Goal: Task Accomplishment & Management: Manage account settings

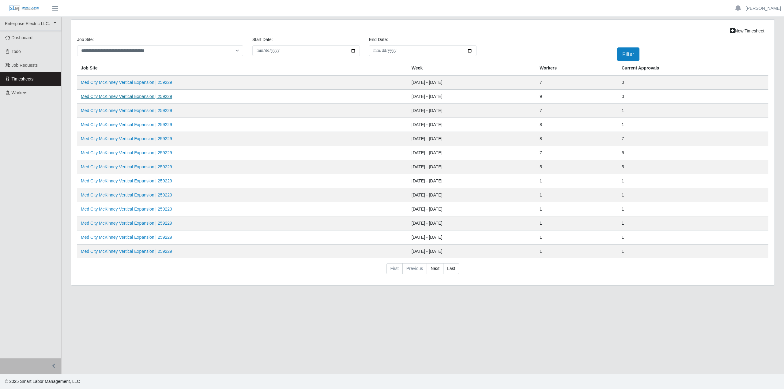
click at [125, 97] on link "Med City McKinney Vertical Expansion | 259229" at bounding box center [126, 96] width 91 height 5
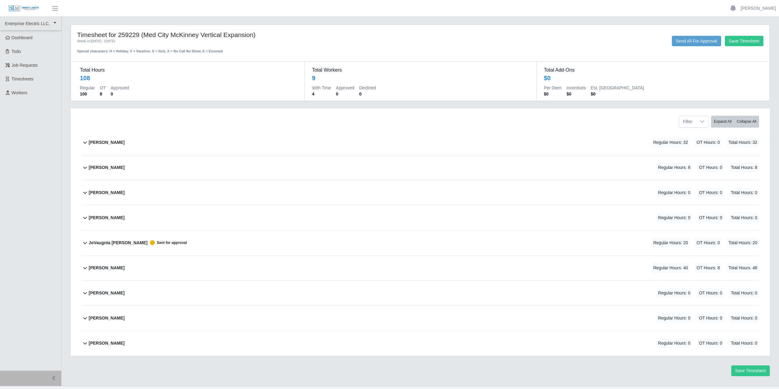
click at [102, 268] on b "[PERSON_NAME]" at bounding box center [107, 268] width 36 height 6
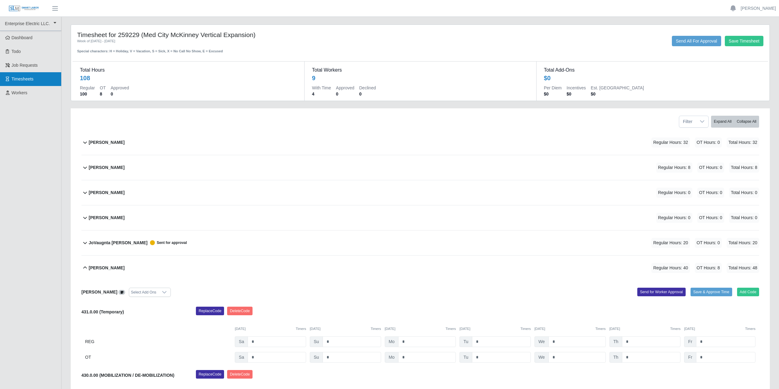
click at [26, 77] on span "Timesheets" at bounding box center [23, 79] width 22 height 5
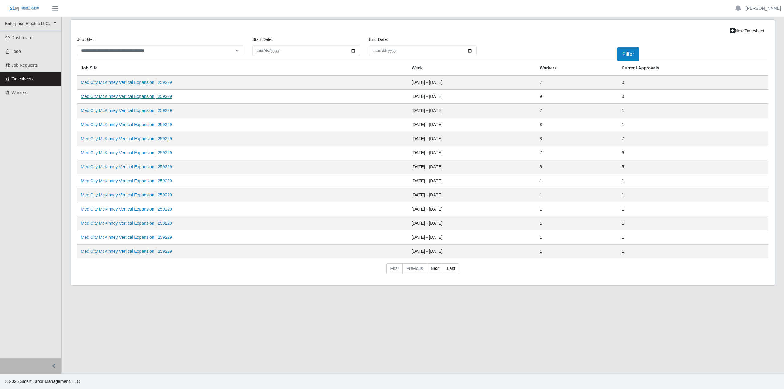
click at [128, 96] on link "Med City McKinney Vertical Expansion | 259229" at bounding box center [126, 96] width 91 height 5
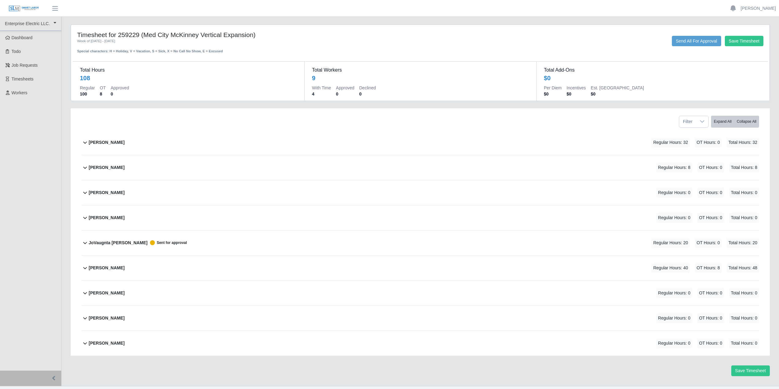
click at [91, 144] on b "[PERSON_NAME]" at bounding box center [107, 142] width 36 height 6
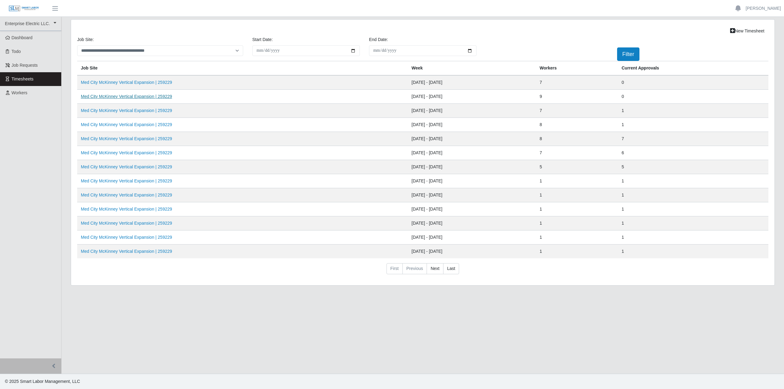
click at [94, 96] on link "Med City McKinney Vertical Expansion | 259229" at bounding box center [126, 96] width 91 height 5
click at [145, 97] on link "Med City McKinney Vertical Expansion | 259229" at bounding box center [126, 96] width 91 height 5
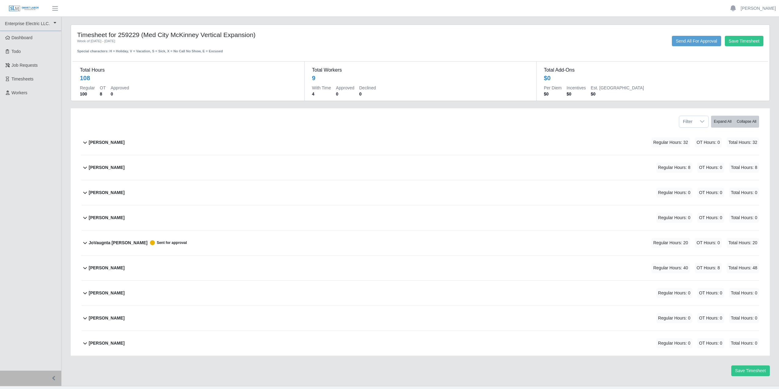
click at [99, 167] on b "[PERSON_NAME]" at bounding box center [107, 167] width 36 height 6
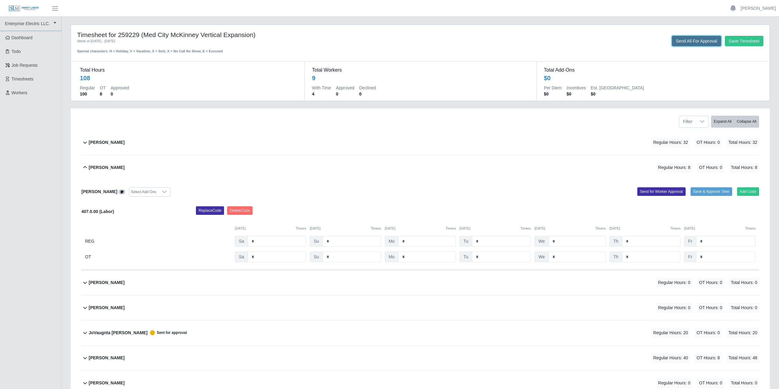
click at [680, 44] on button "Send All For Approval" at bounding box center [696, 41] width 49 height 10
click at [29, 79] on span "Timesheets" at bounding box center [23, 79] width 22 height 5
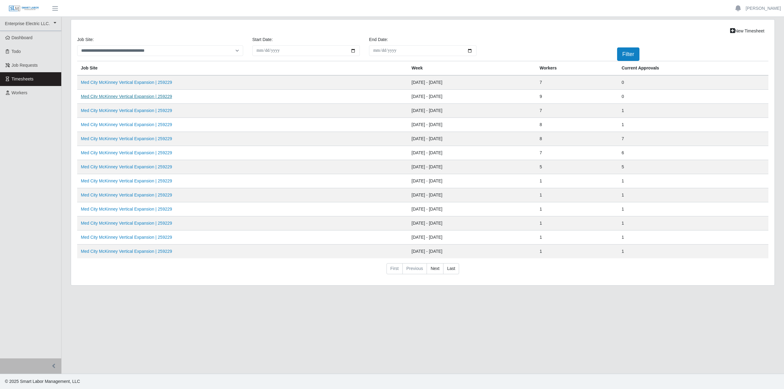
click at [138, 96] on link "Med City McKinney Vertical Expansion | 259229" at bounding box center [126, 96] width 91 height 5
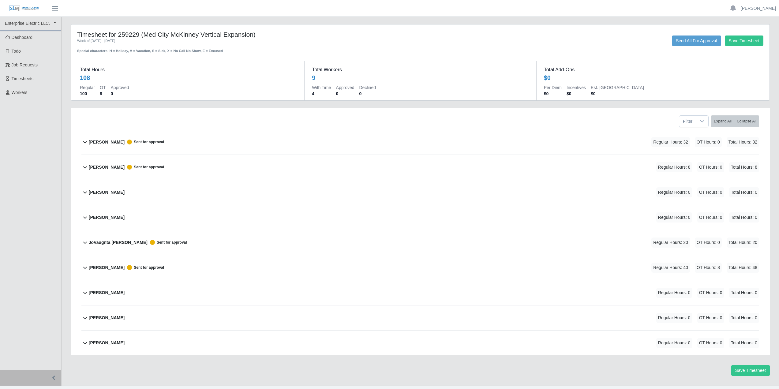
scroll to position [12, 0]
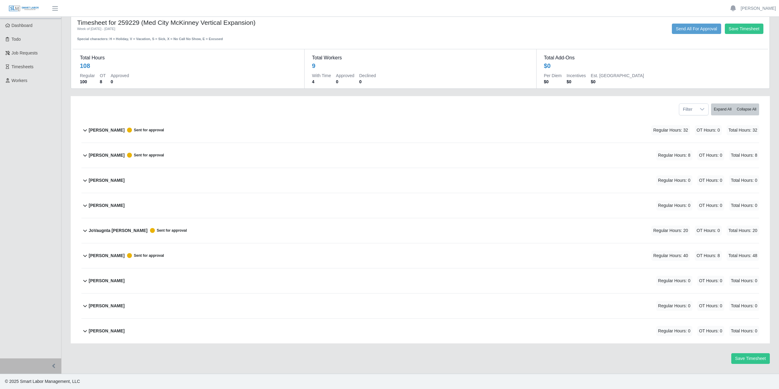
click at [85, 231] on icon at bounding box center [84, 230] width 7 height 7
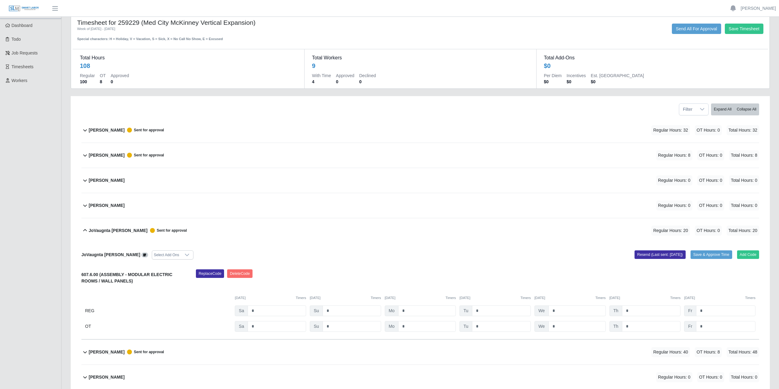
click at [479, 253] on div "Add Code Save & Approve Time Resend (Last sent: [DATE])" at bounding box center [591, 254] width 343 height 9
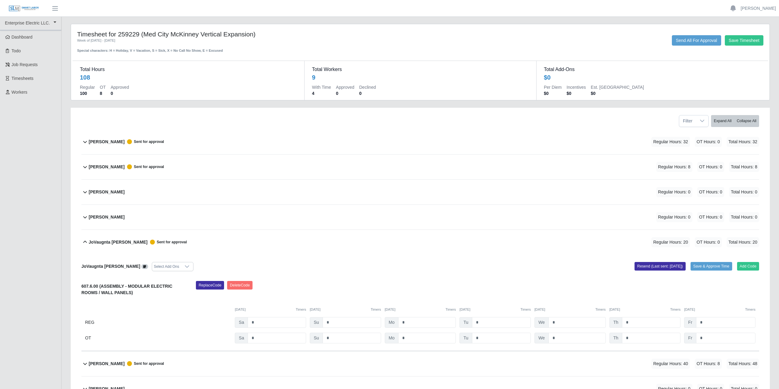
scroll to position [0, 0]
